Goal: Transaction & Acquisition: Book appointment/travel/reservation

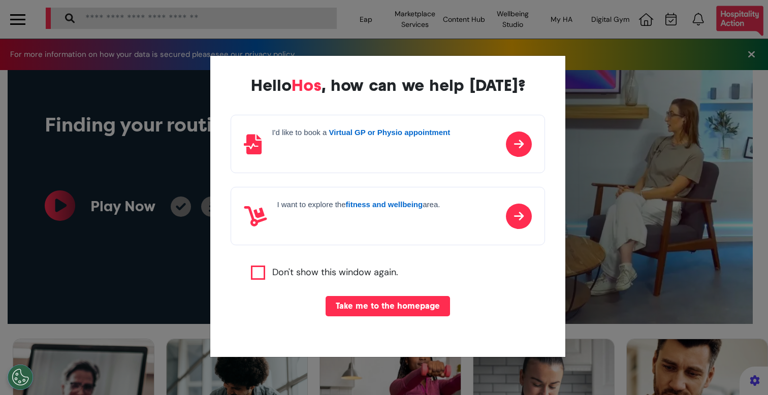
scroll to position [0, 384]
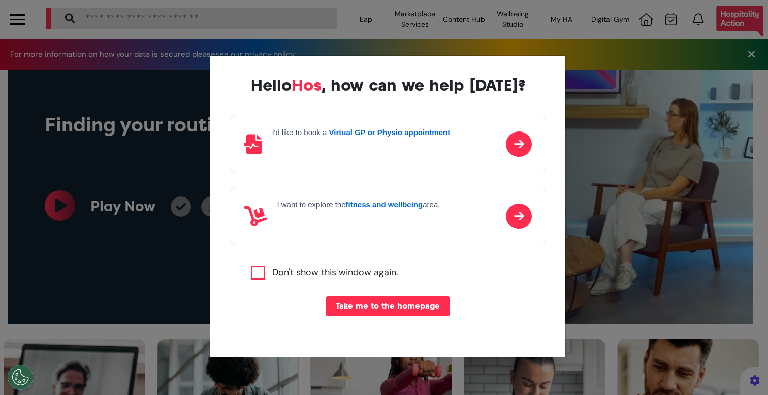
drag, startPoint x: 643, startPoint y: 146, endPoint x: 558, endPoint y: 209, distance: 105.7
click at [644, 146] on div "Hello Hos , how can we help [DATE]? I'd like to book a Virtual GP or Physio app…" at bounding box center [384, 197] width 768 height 395
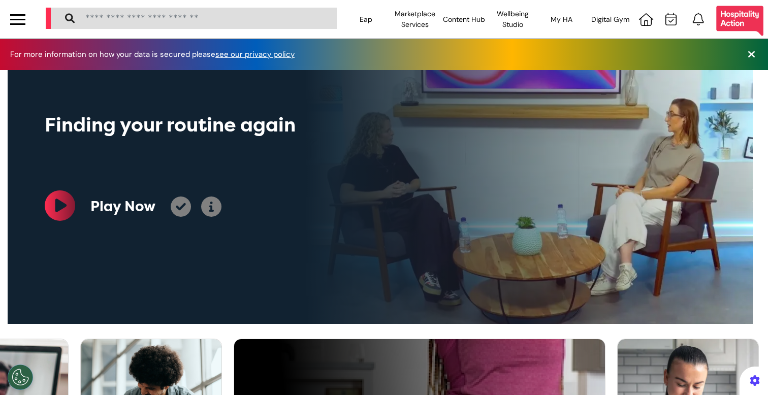
scroll to position [564, 0]
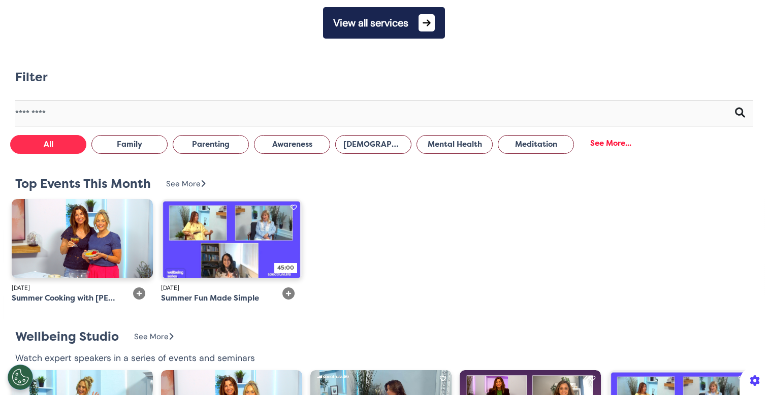
click at [407, 14] on button "View all services" at bounding box center [384, 23] width 122 height 32
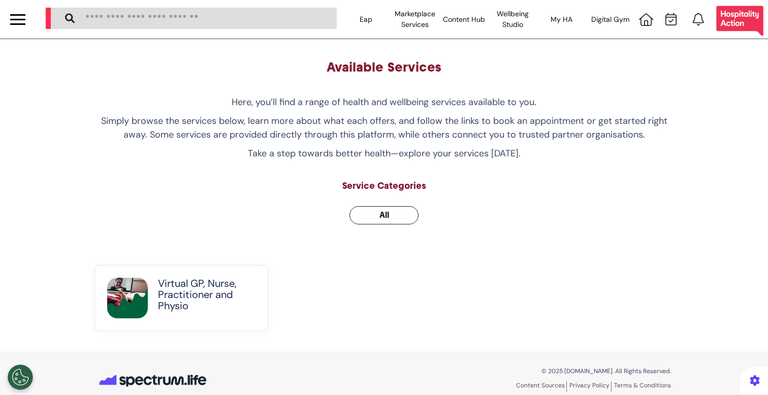
click at [175, 300] on p "Virtual GP, Nurse, Practitioner and Physio" at bounding box center [207, 295] width 98 height 34
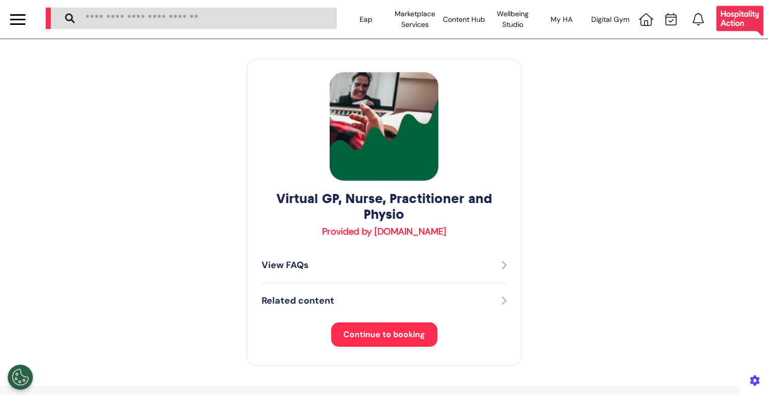
click at [365, 342] on button "Continue to booking" at bounding box center [384, 335] width 106 height 24
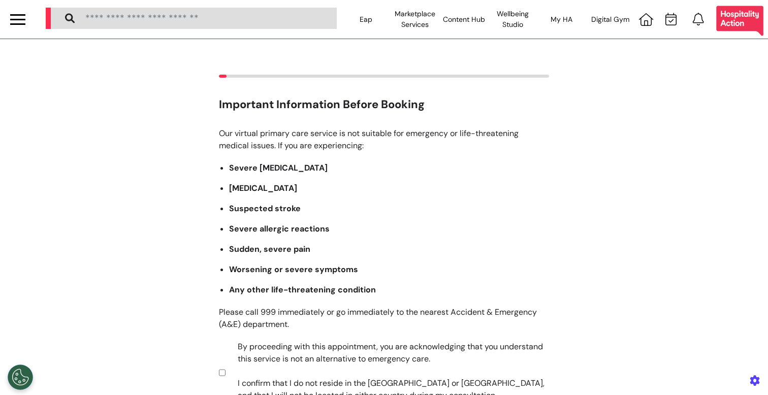
scroll to position [149, 0]
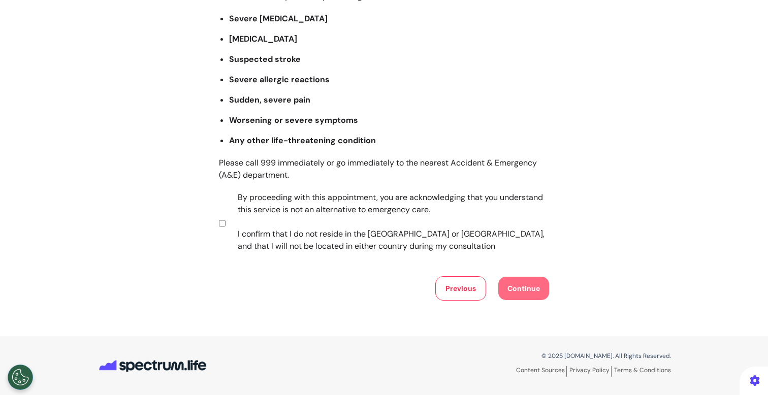
click at [312, 198] on label "By proceeding with this appointment, you are acknowledging that you understand …" at bounding box center [387, 222] width 318 height 61
click at [537, 281] on button "Continue" at bounding box center [523, 288] width 51 height 23
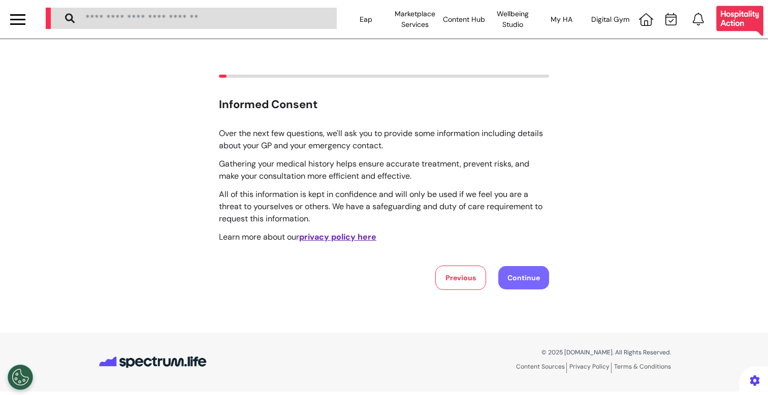
click at [534, 283] on button "Continue" at bounding box center [523, 277] width 51 height 23
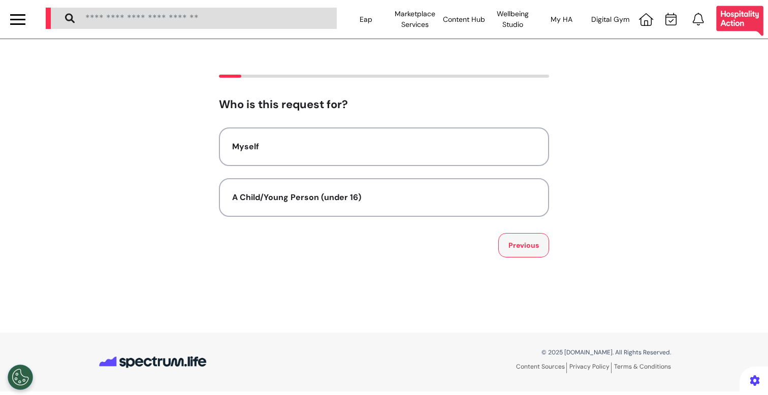
click at [536, 239] on button "Previous" at bounding box center [523, 245] width 51 height 24
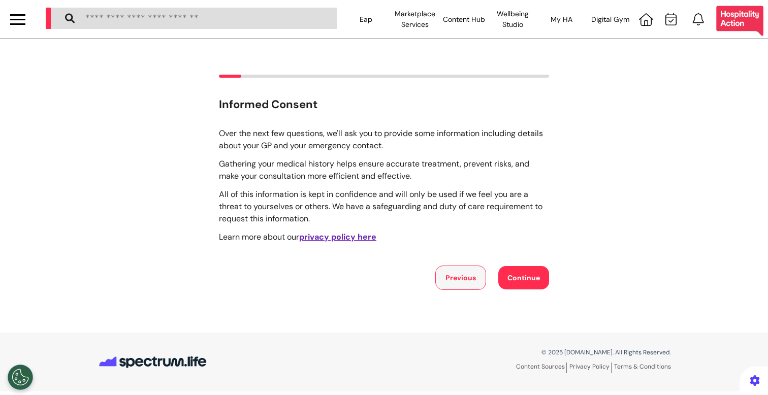
click at [466, 270] on button "Previous" at bounding box center [460, 278] width 51 height 24
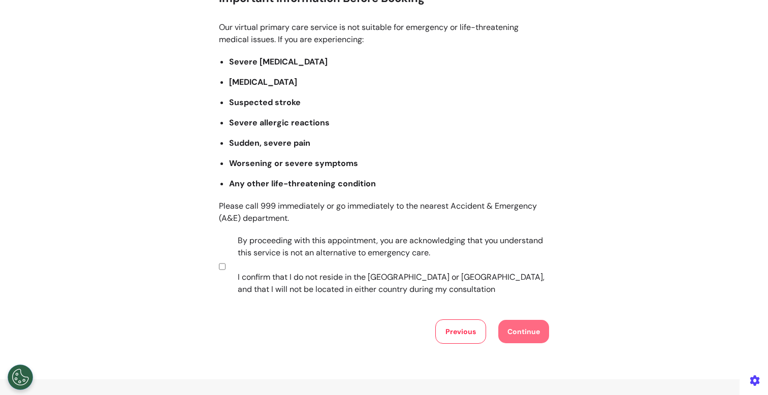
scroll to position [149, 0]
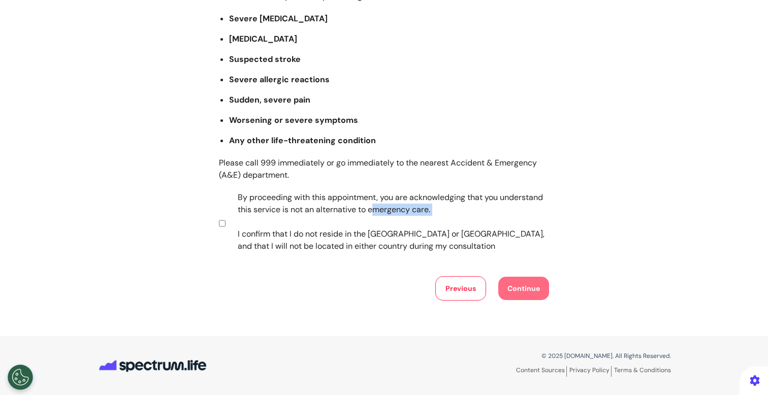
click at [416, 215] on label "By proceeding with this appointment, you are acknowledging that you understand …" at bounding box center [387, 222] width 318 height 61
click at [285, 224] on label "By proceeding with this appointment, you are acknowledging that you understand …" at bounding box center [387, 222] width 318 height 61
click at [518, 286] on button "Continue" at bounding box center [523, 288] width 51 height 23
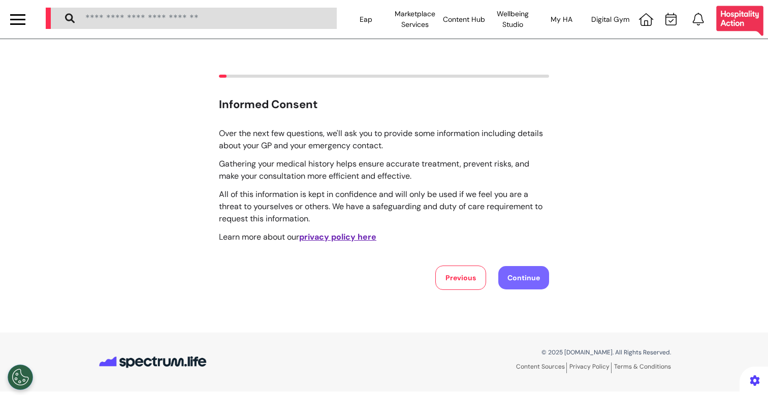
click at [518, 286] on button "Continue" at bounding box center [523, 277] width 51 height 23
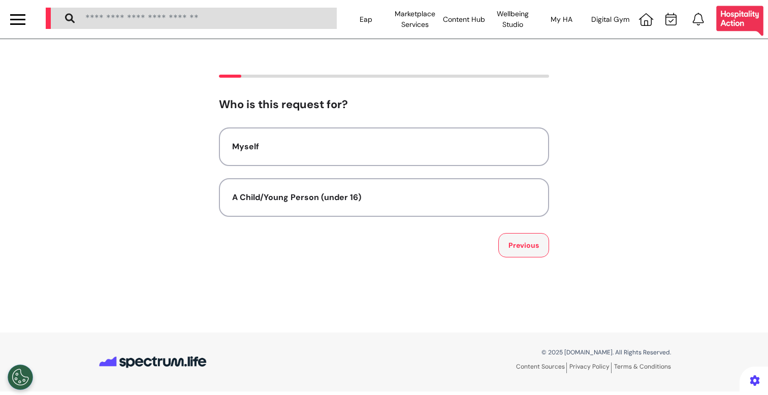
click at [514, 251] on button "Previous" at bounding box center [523, 245] width 51 height 24
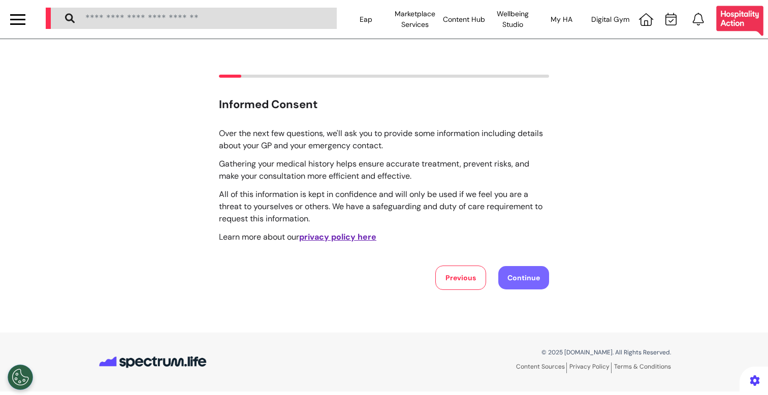
click at [519, 276] on button "Continue" at bounding box center [523, 277] width 51 height 23
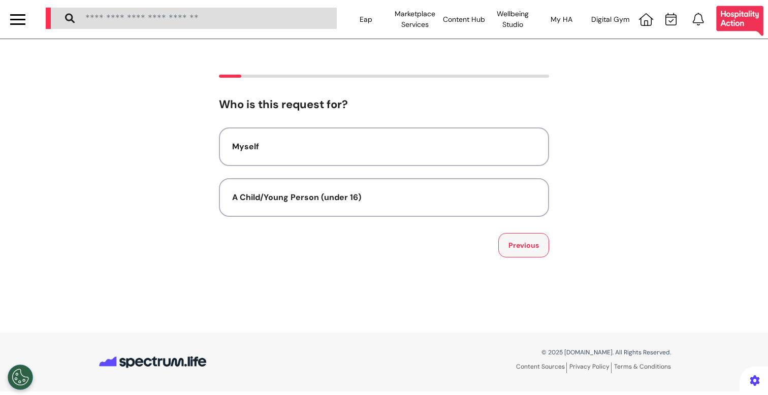
click at [532, 251] on button "Previous" at bounding box center [523, 245] width 51 height 24
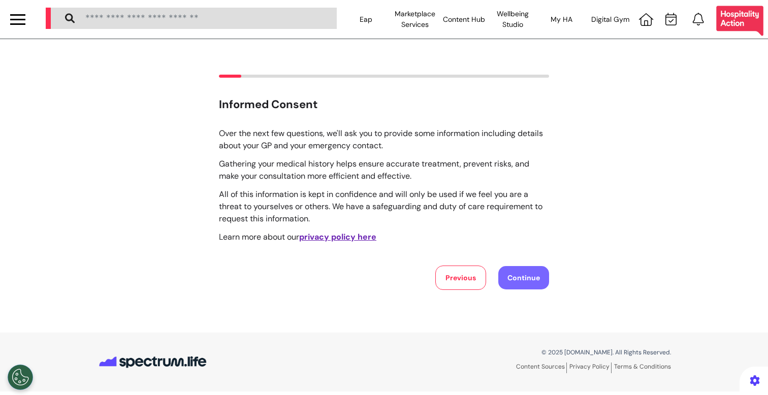
click at [523, 278] on button "Continue" at bounding box center [523, 277] width 51 height 23
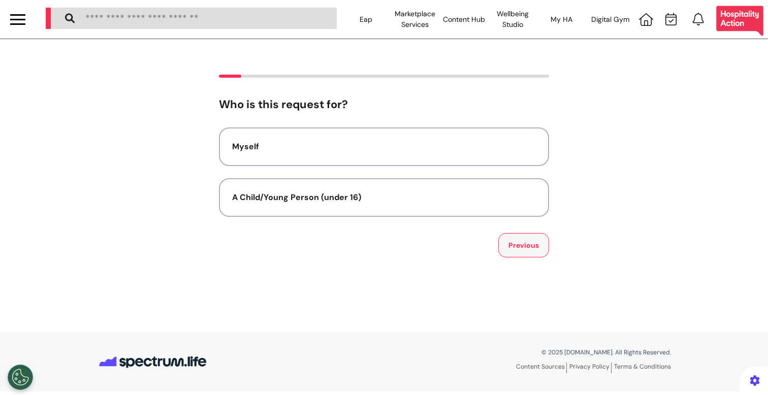
click at [523, 252] on button "Previous" at bounding box center [523, 245] width 51 height 24
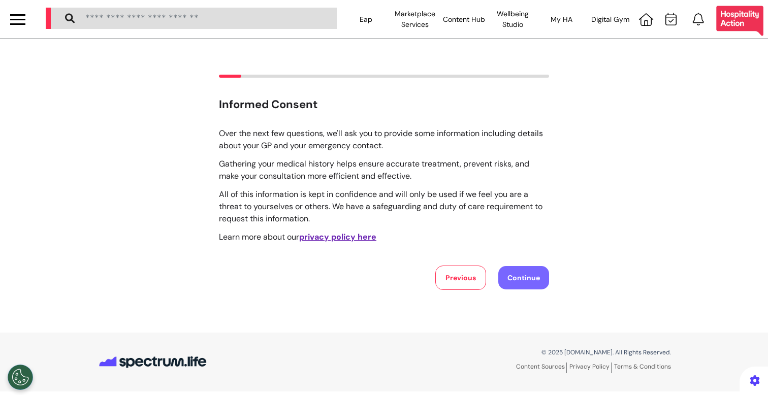
click at [527, 272] on button "Continue" at bounding box center [523, 277] width 51 height 23
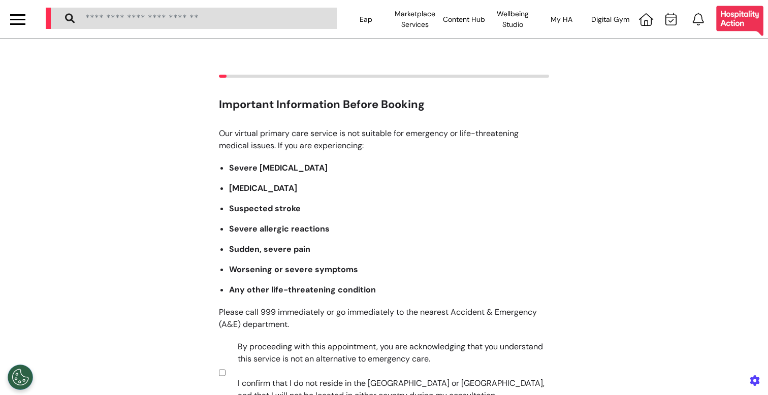
scroll to position [149, 0]
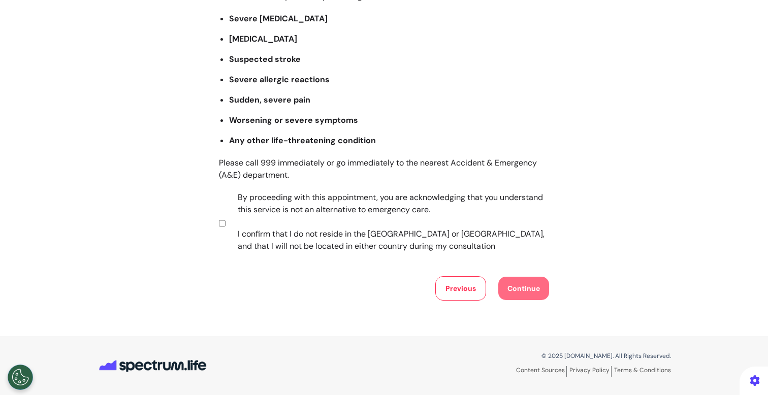
click at [442, 200] on label "By proceeding with this appointment, you are acknowledging that you understand …" at bounding box center [387, 222] width 318 height 61
click at [517, 286] on button "Continue" at bounding box center [523, 288] width 51 height 23
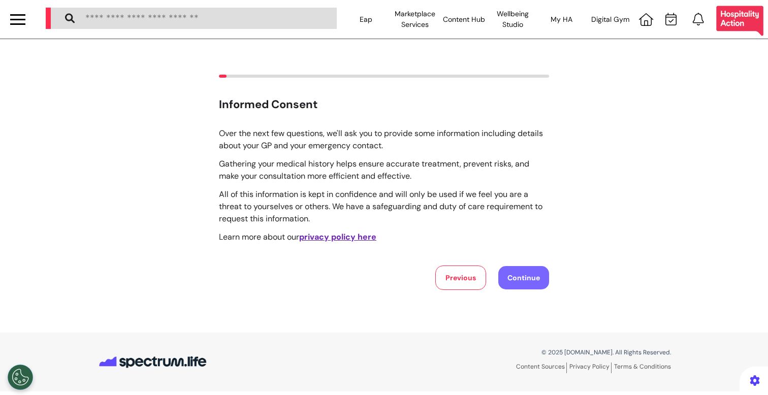
click at [529, 284] on button "Continue" at bounding box center [523, 277] width 51 height 23
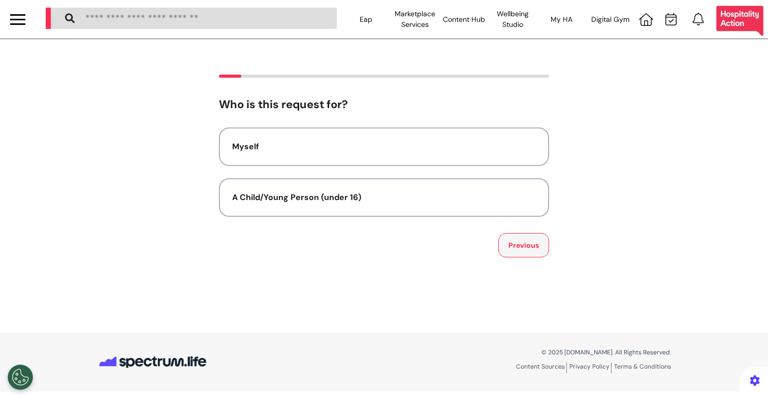
click at [523, 245] on button "Previous" at bounding box center [523, 245] width 51 height 24
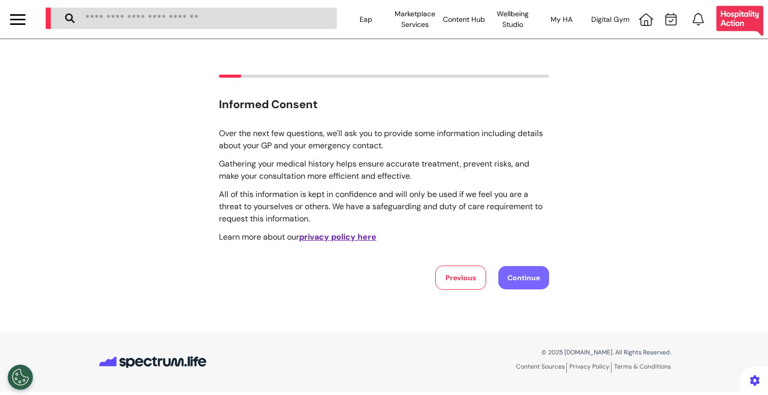
click at [532, 270] on button "Continue" at bounding box center [523, 277] width 51 height 23
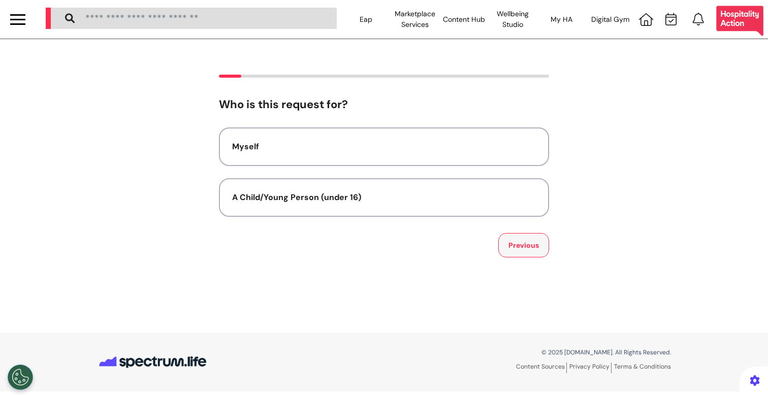
click at [533, 242] on button "Previous" at bounding box center [523, 245] width 51 height 24
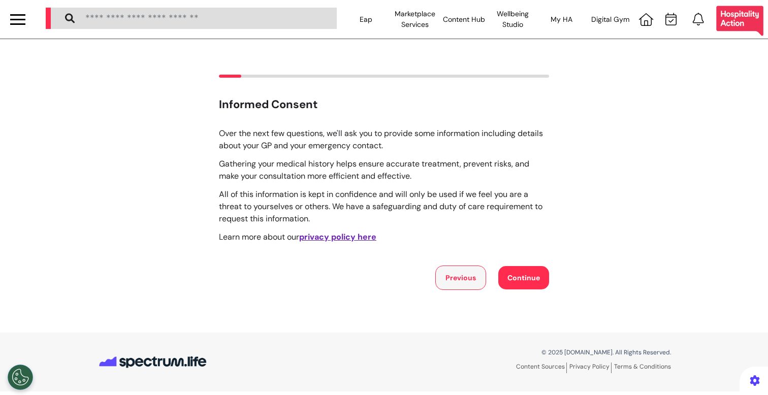
click at [456, 267] on button "Previous" at bounding box center [460, 278] width 51 height 24
